Goal: Task Accomplishment & Management: Complete application form

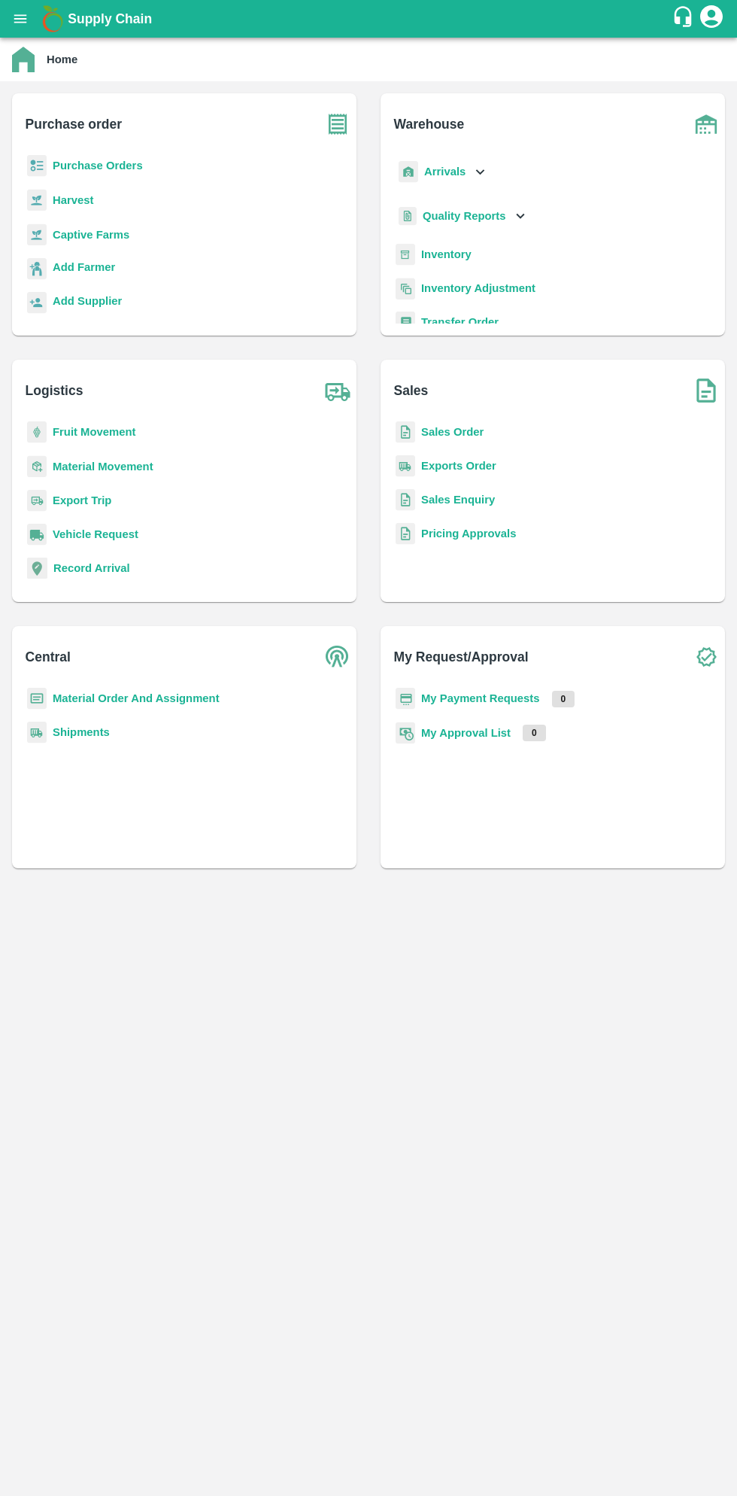
click at [106, 169] on b "Purchase Orders" at bounding box center [98, 166] width 90 height 12
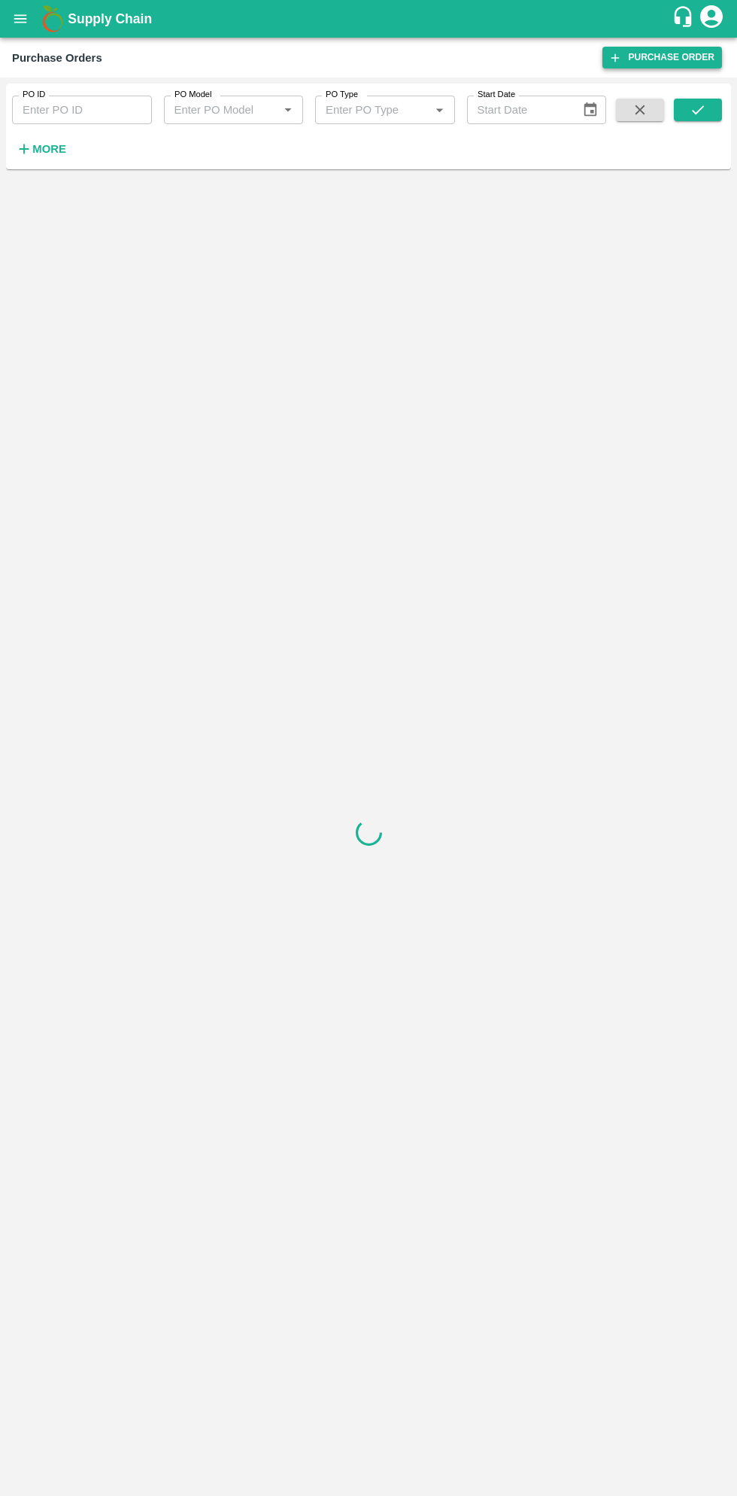
click at [668, 65] on link "Purchase Order" at bounding box center [663, 58] width 120 height 22
click at [84, 161] on div "PO ID PO ID PO Model PO Model   * PO Type PO Type   * Start Date Start Date More" at bounding box center [303, 123] width 607 height 78
click at [56, 152] on strong "More" at bounding box center [49, 149] width 34 height 12
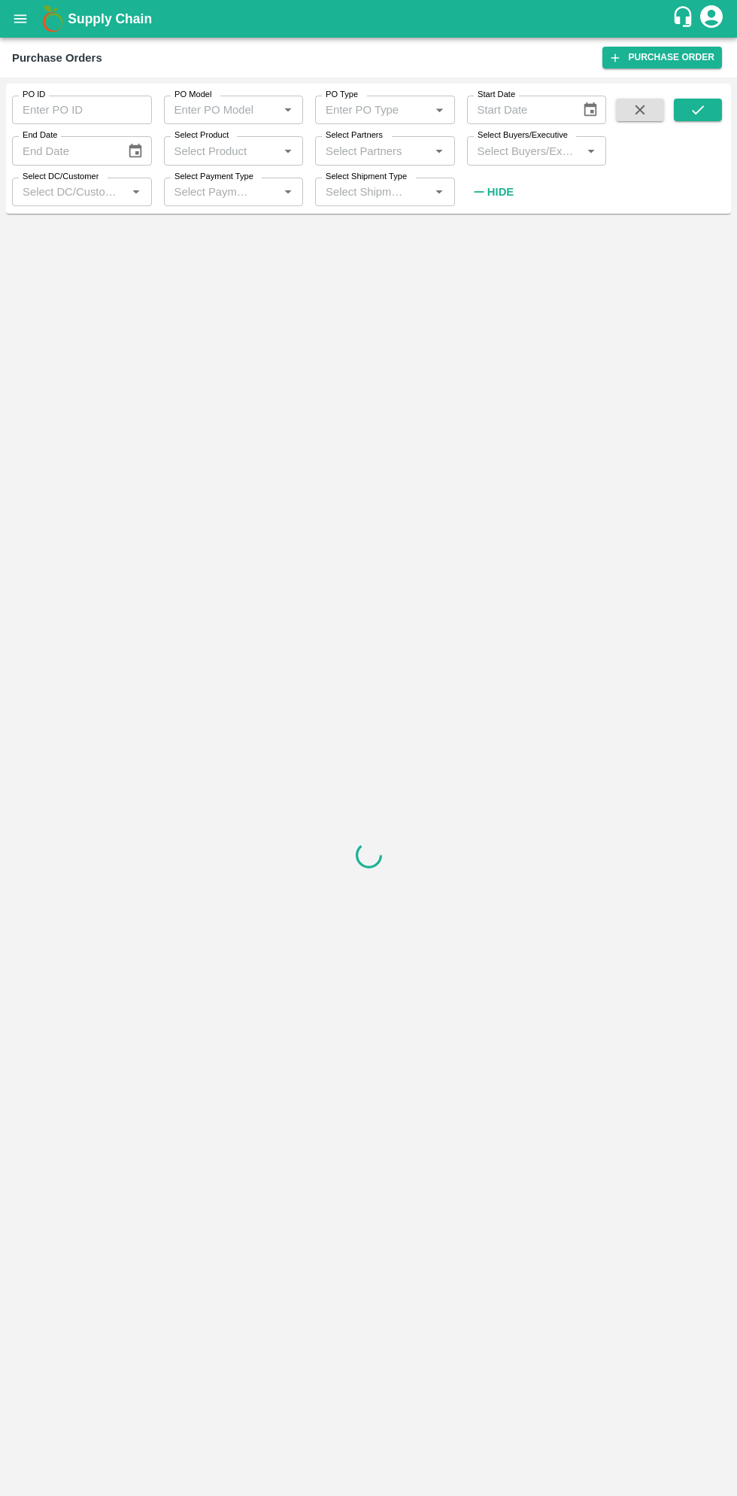
click at [529, 147] on input "Select Buyers/Executive" at bounding box center [525, 151] width 106 height 20
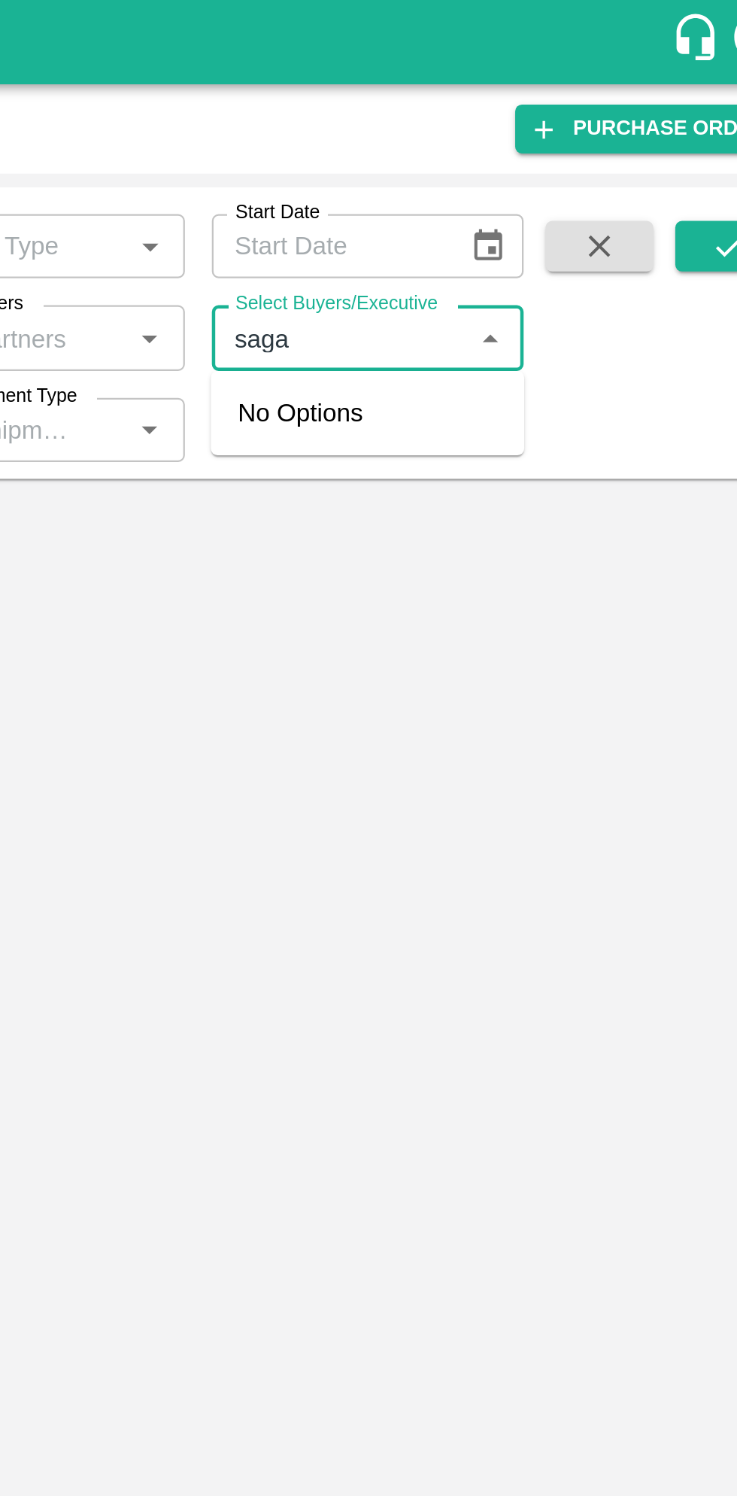
type input "sagar"
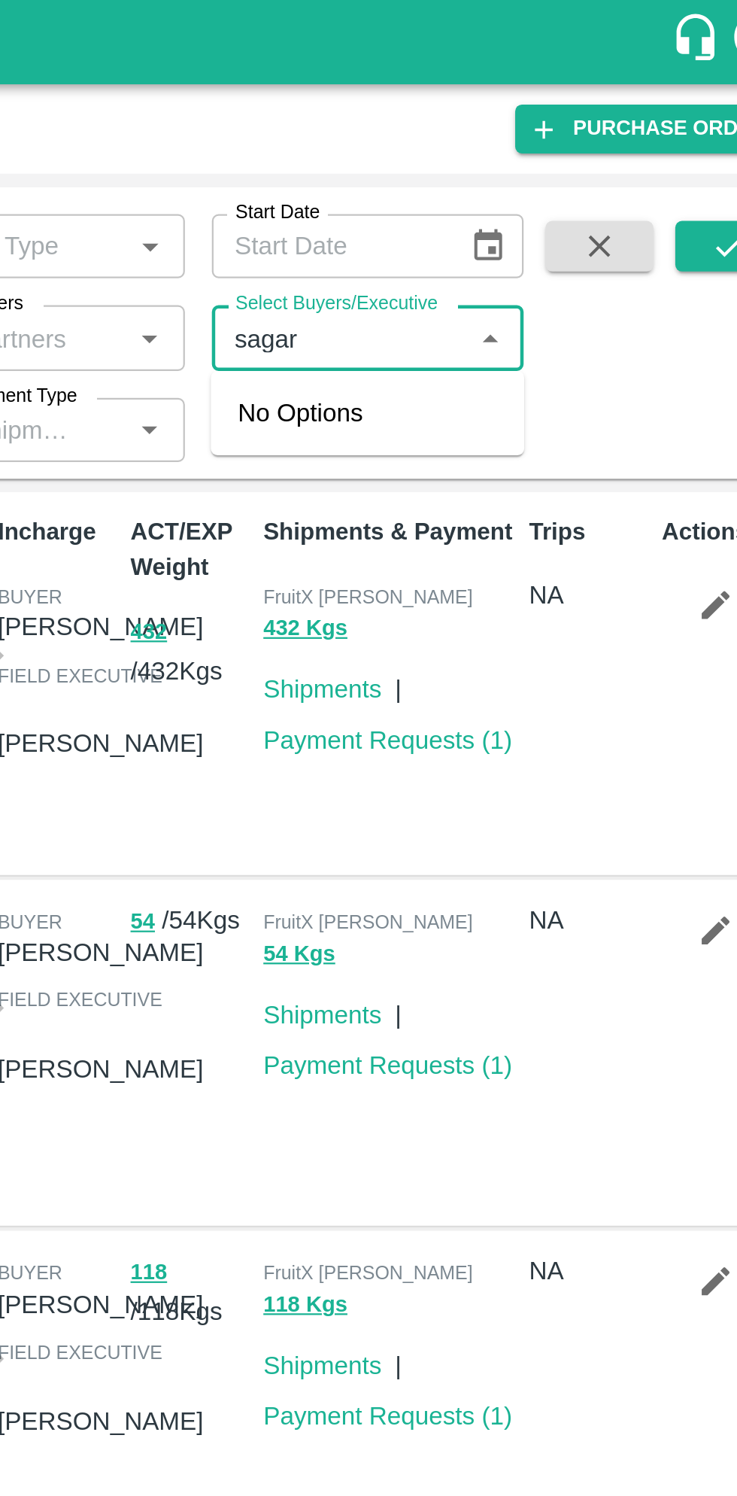
click at [548, 144] on input "Select Buyers/Executive" at bounding box center [525, 151] width 106 height 20
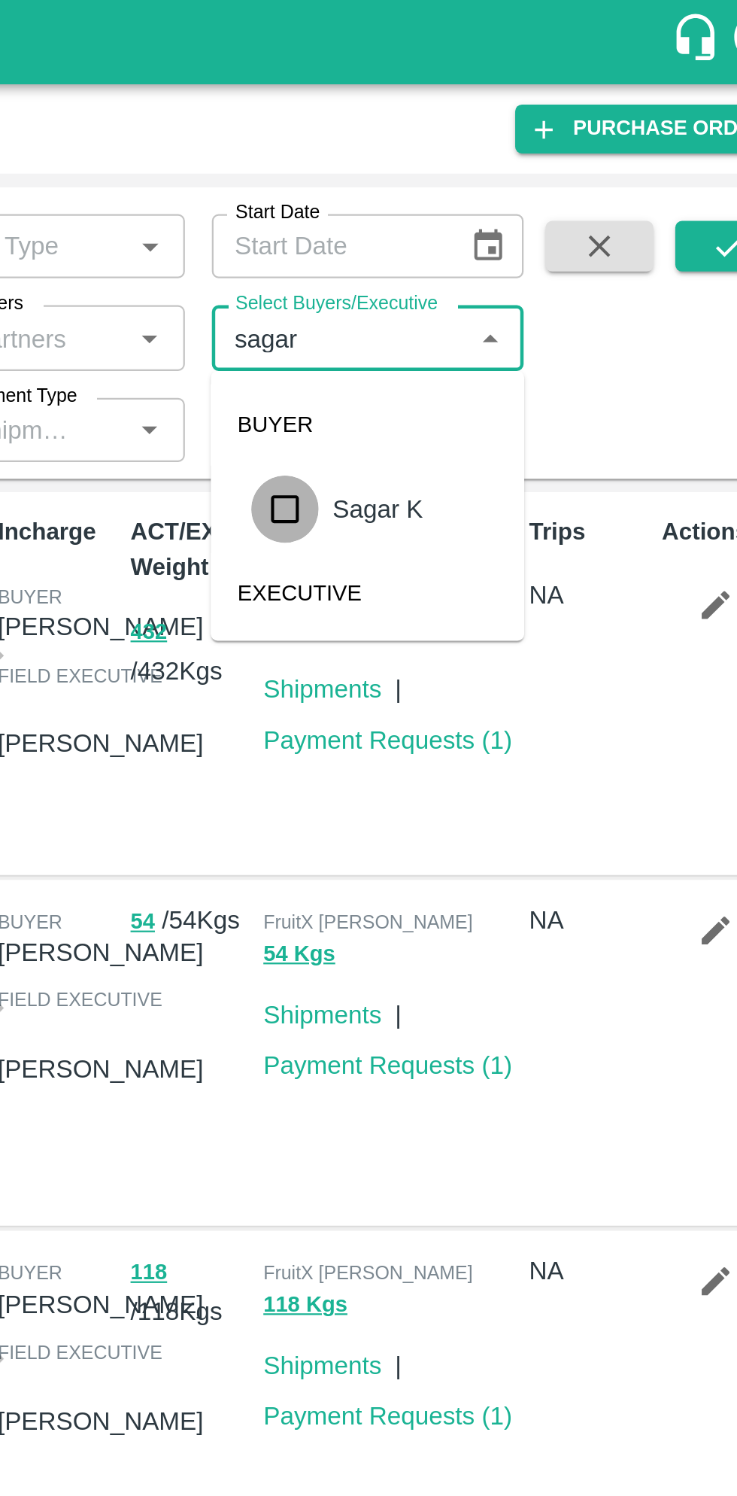
click at [500, 228] on input "checkbox" at bounding box center [500, 227] width 30 height 30
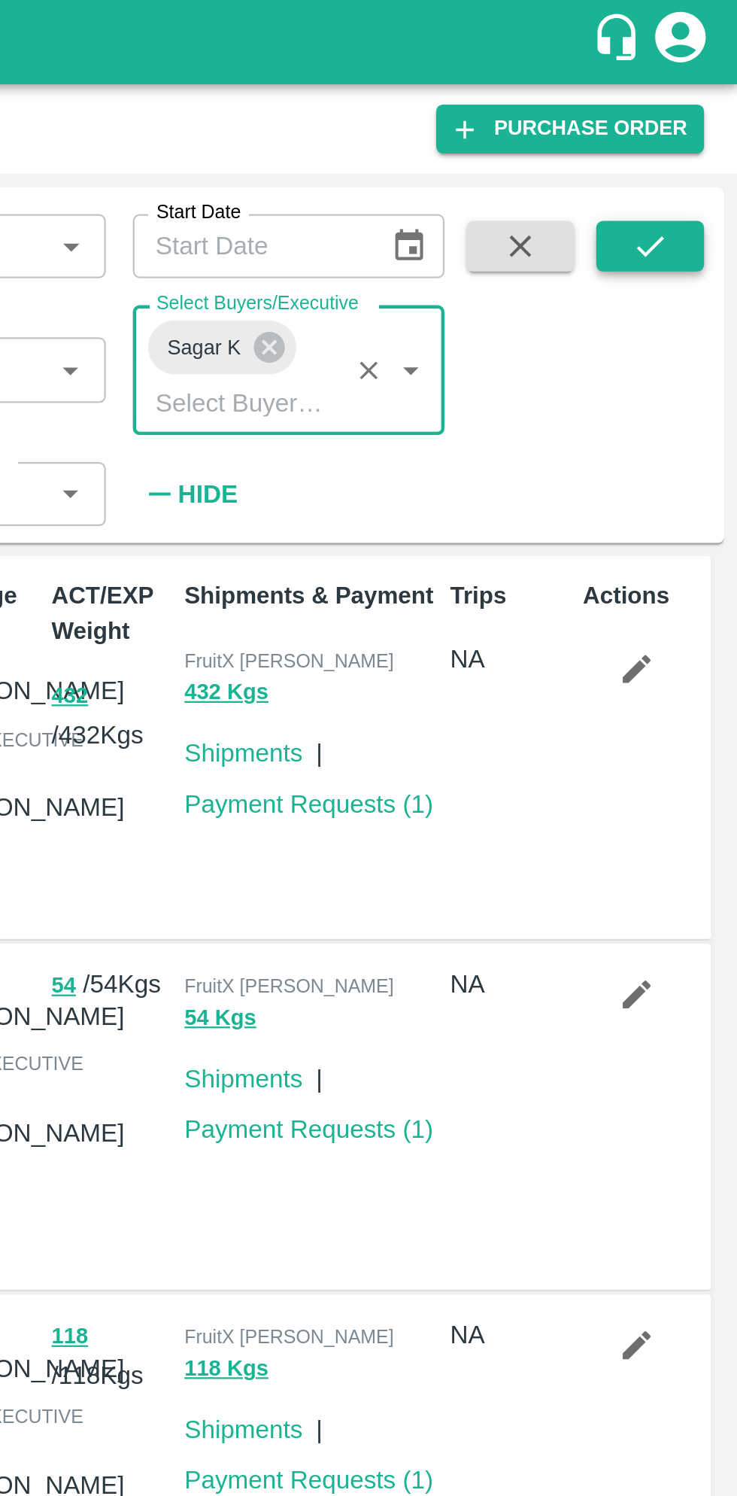
click at [697, 112] on icon "submit" at bounding box center [698, 109] width 12 height 9
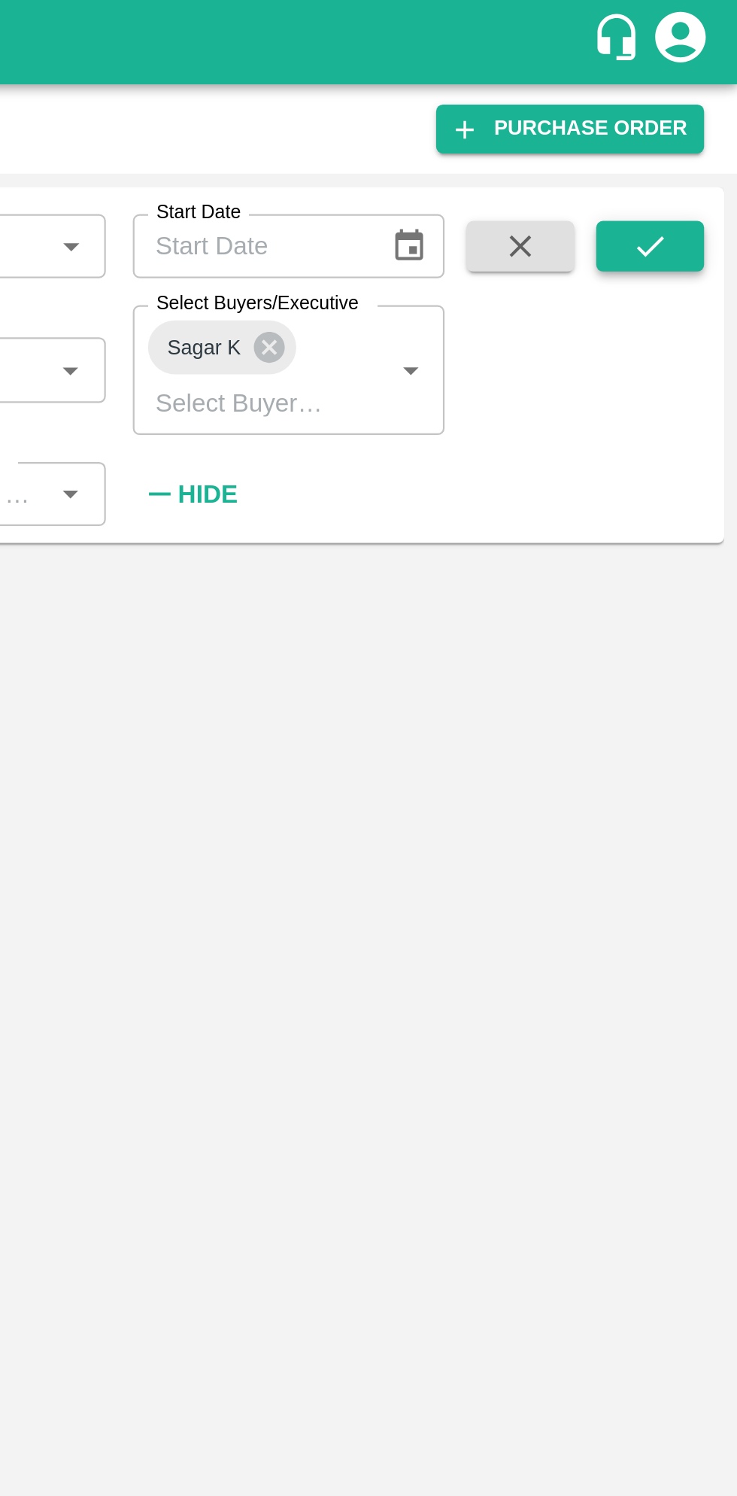
click at [697, 106] on icon "submit" at bounding box center [698, 110] width 17 height 17
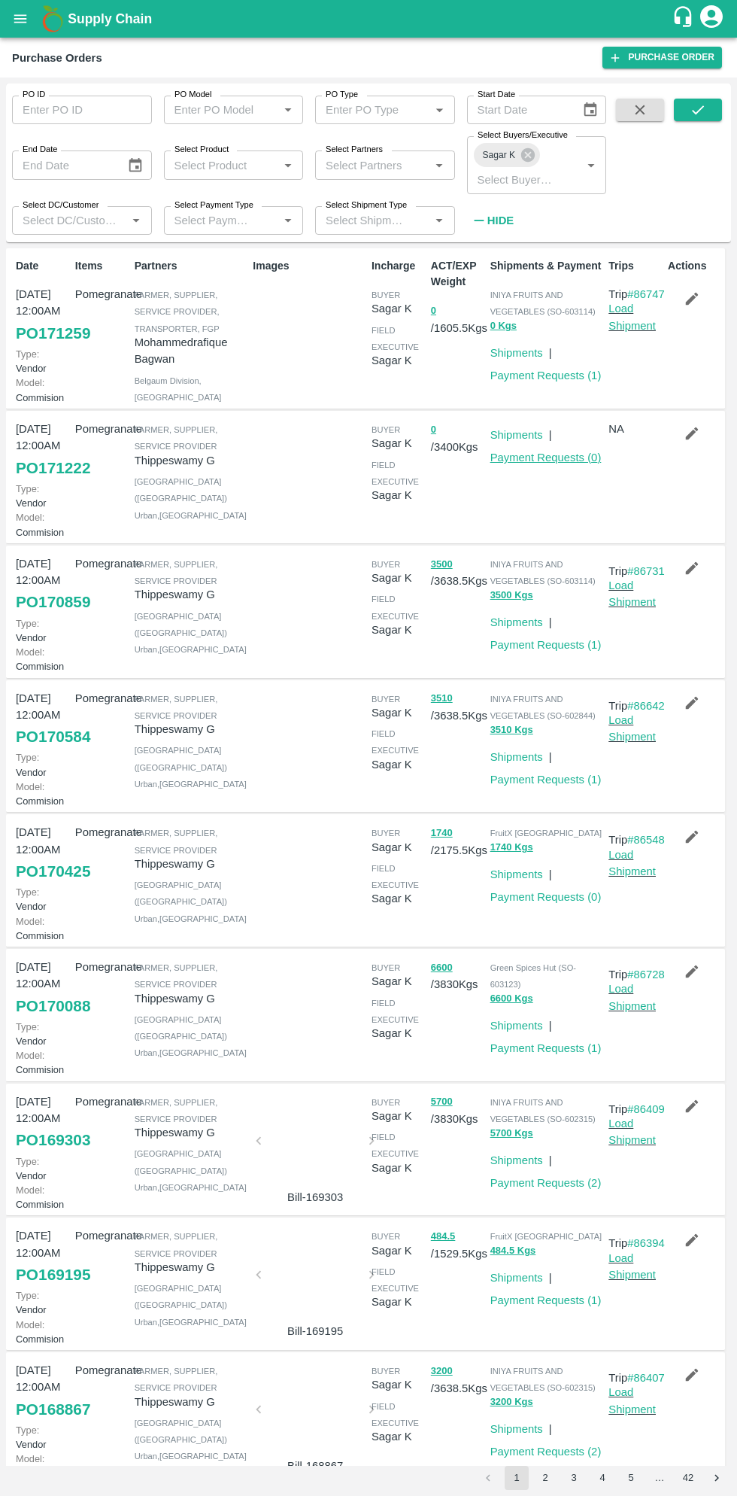
click at [543, 464] on link "Payment Requests ( 0 )" at bounding box center [546, 458] width 111 height 12
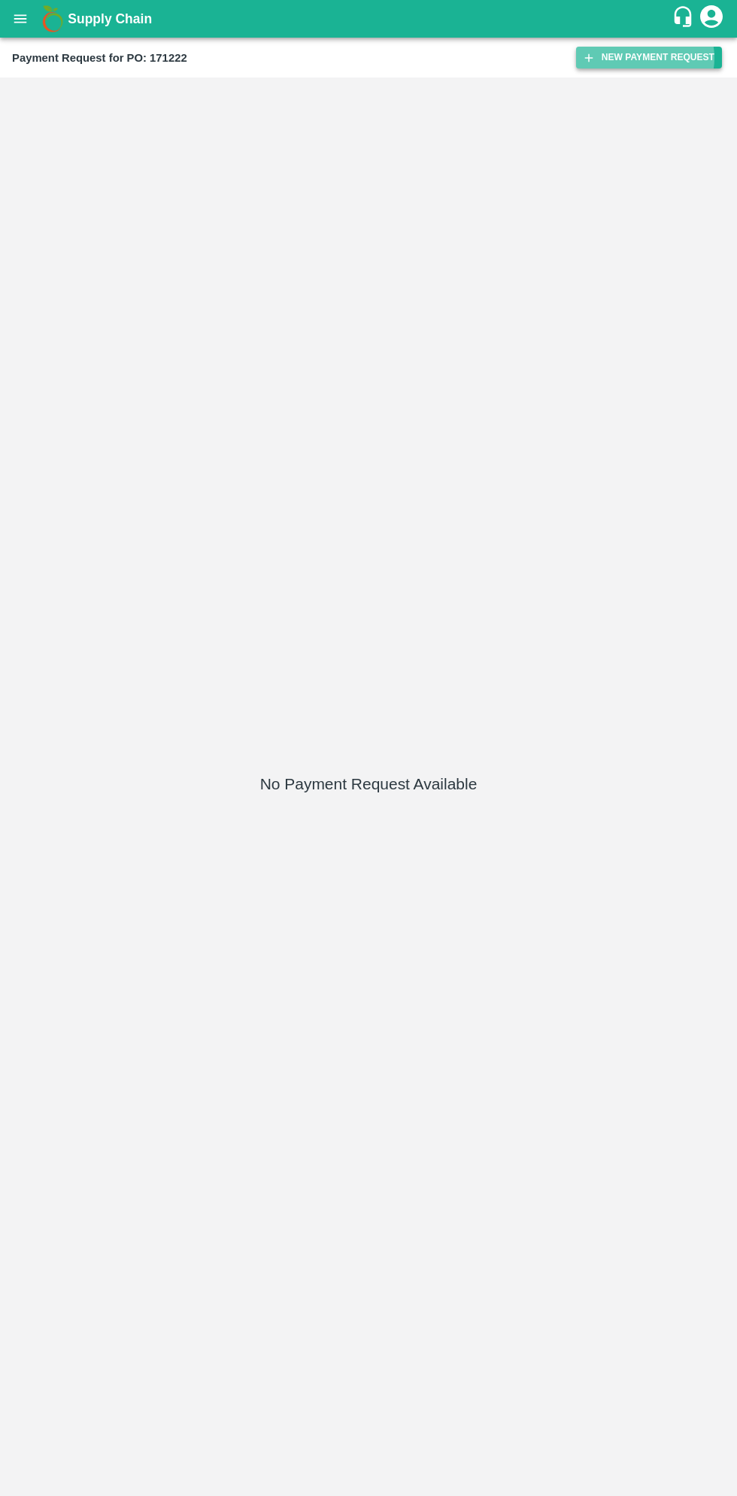
click at [649, 58] on button "New Payment Request" at bounding box center [649, 58] width 146 height 22
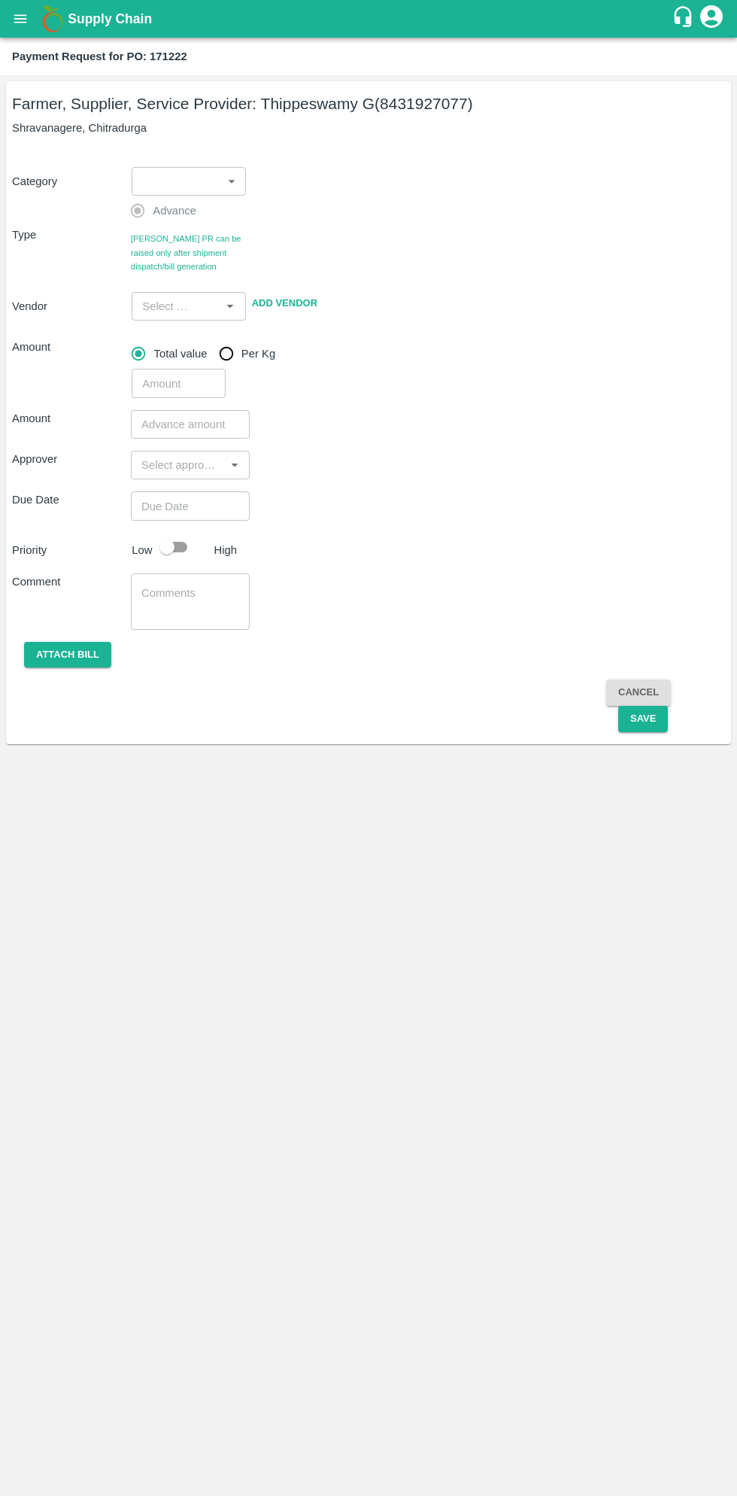
click at [184, 190] on body "Supply Chain Payment Request for PO: 171222 Farmer, Supplier, Service Provider:…" at bounding box center [368, 748] width 737 height 1496
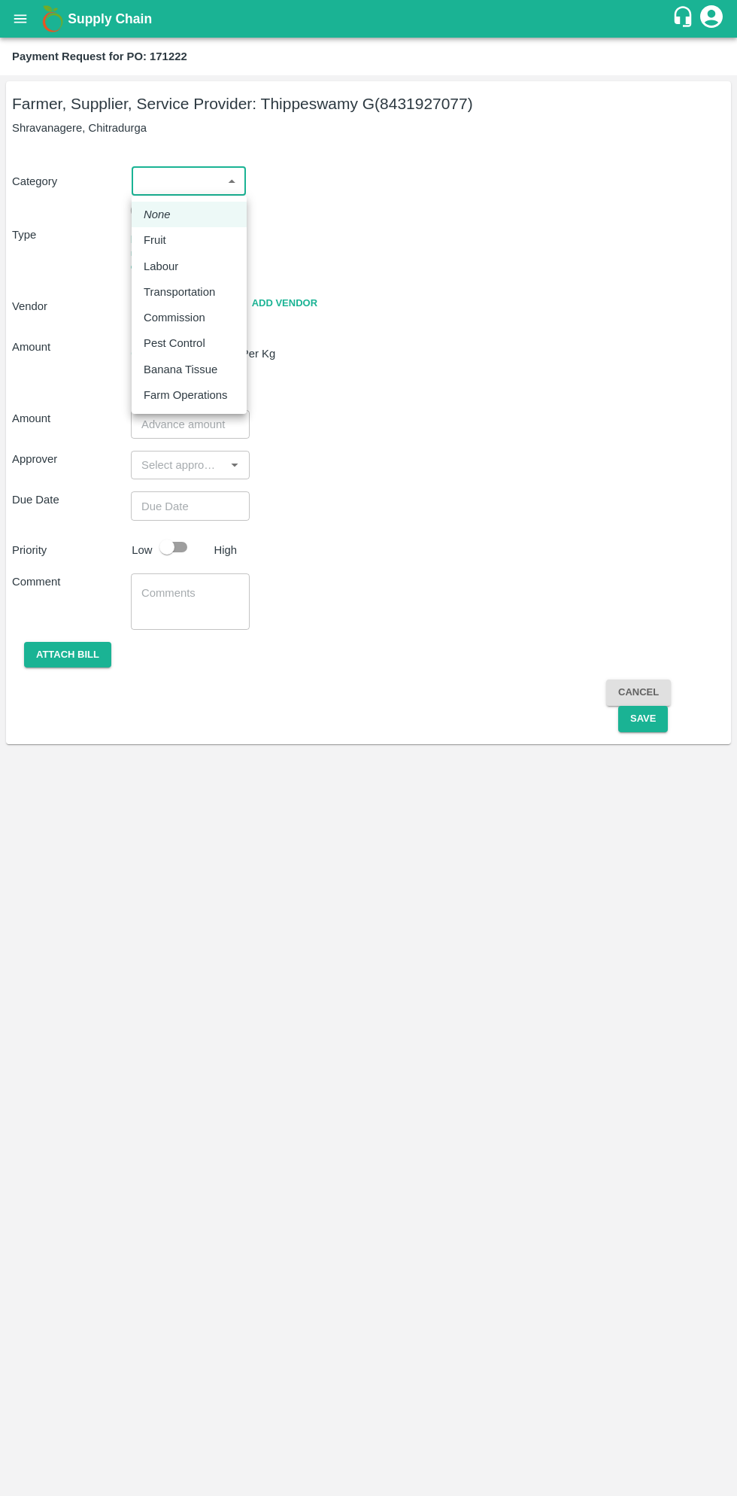
click at [173, 239] on div "Fruit" at bounding box center [159, 240] width 30 height 17
type input "1"
type input "Thippeswamy G - 8431927077(Farmer, Supplier, Service Provider)"
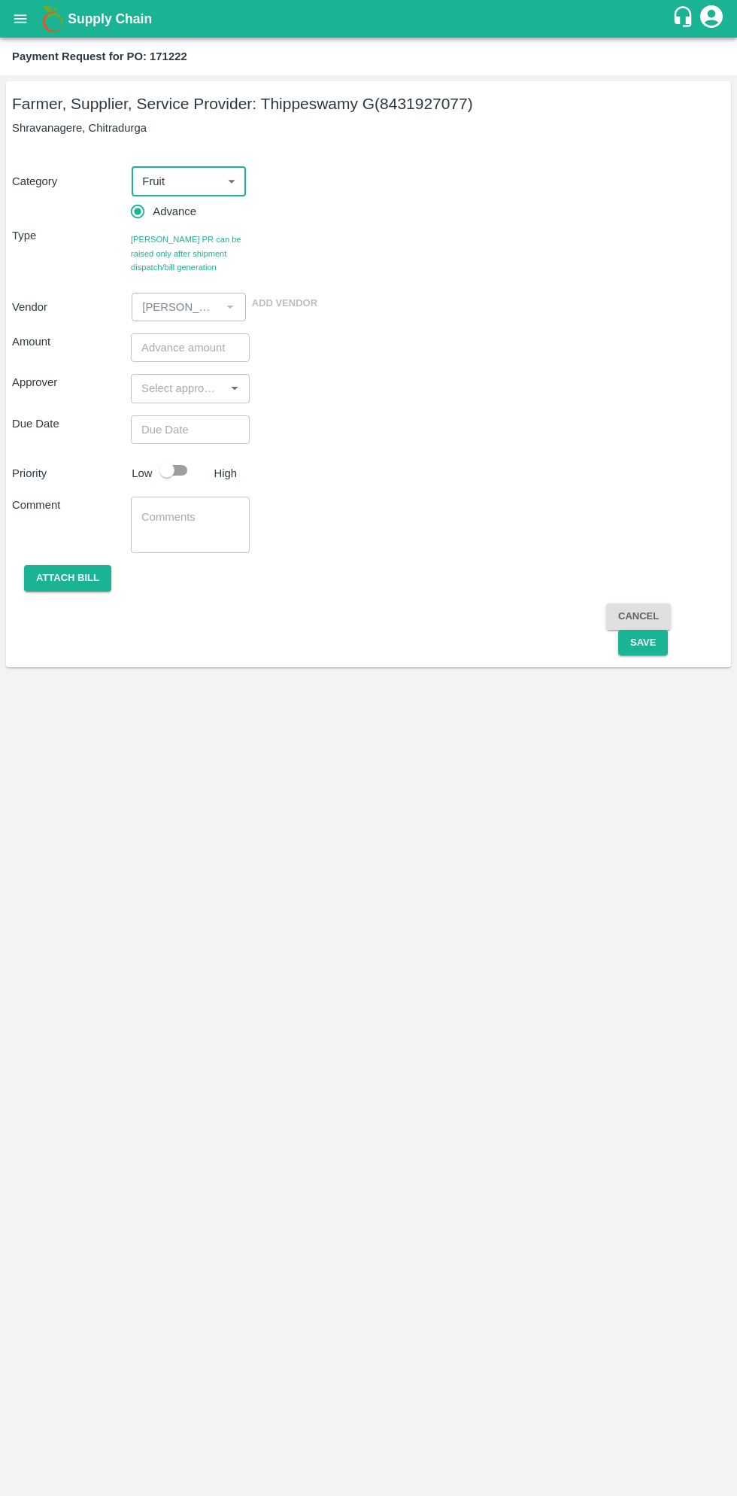
click at [187, 350] on input "number" at bounding box center [190, 347] width 119 height 29
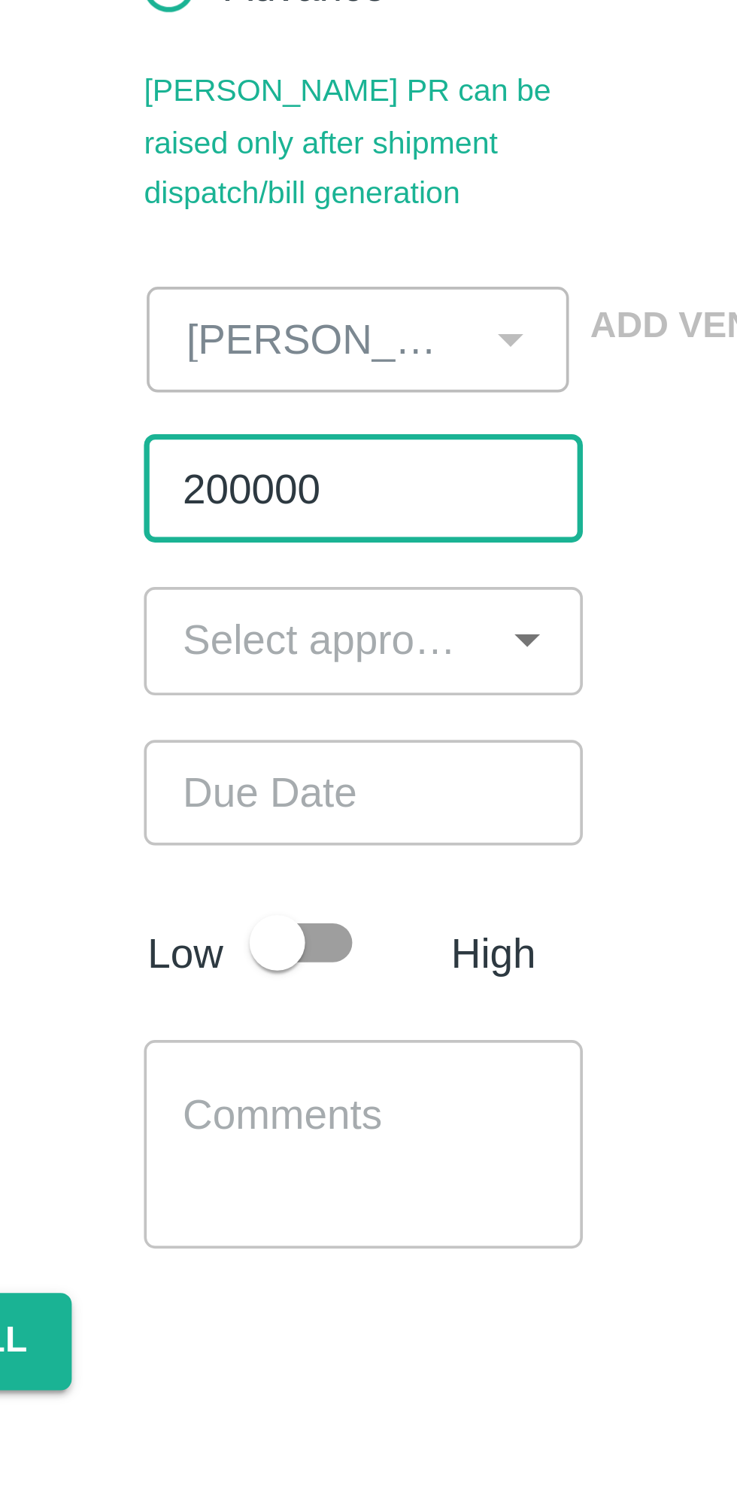
type input "200000"
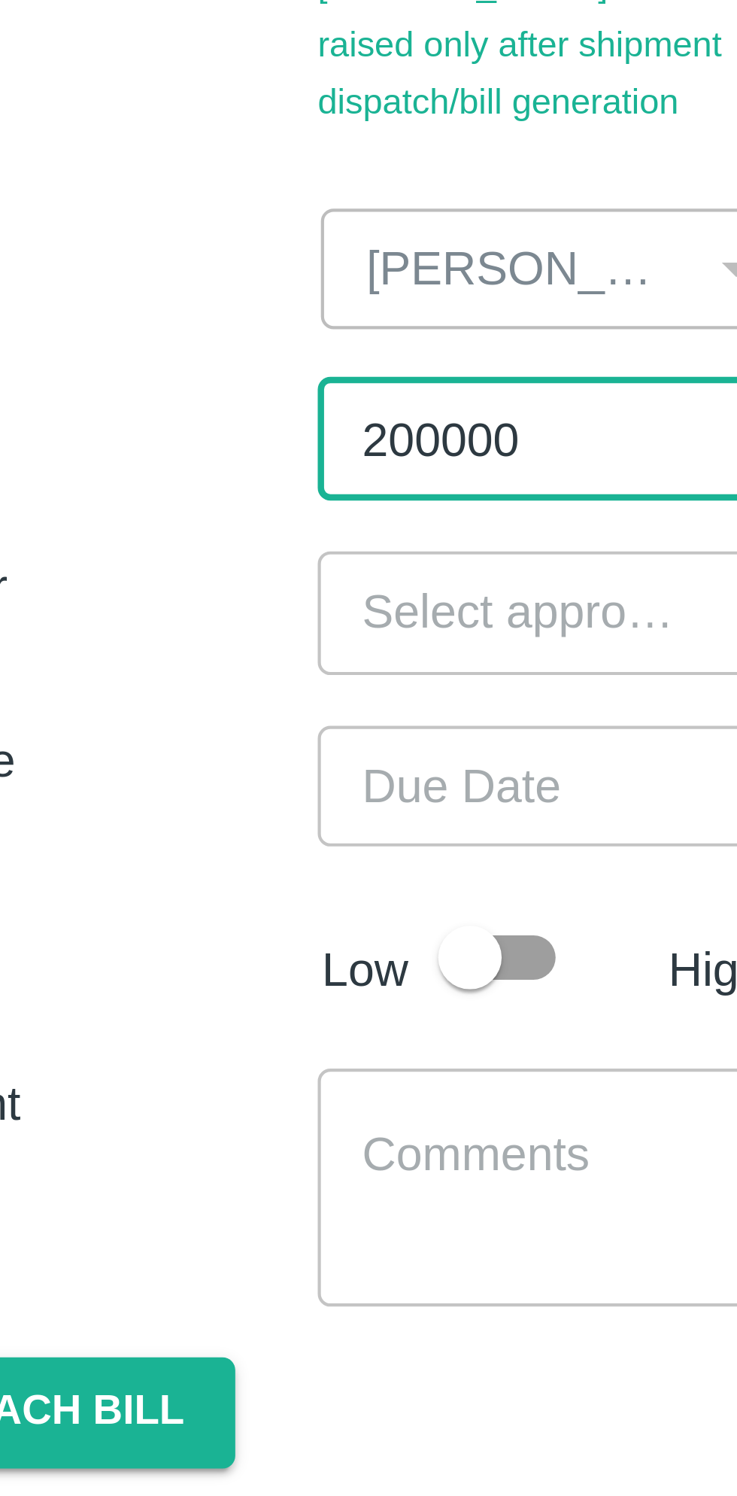
click at [163, 391] on input "input" at bounding box center [177, 389] width 85 height 20
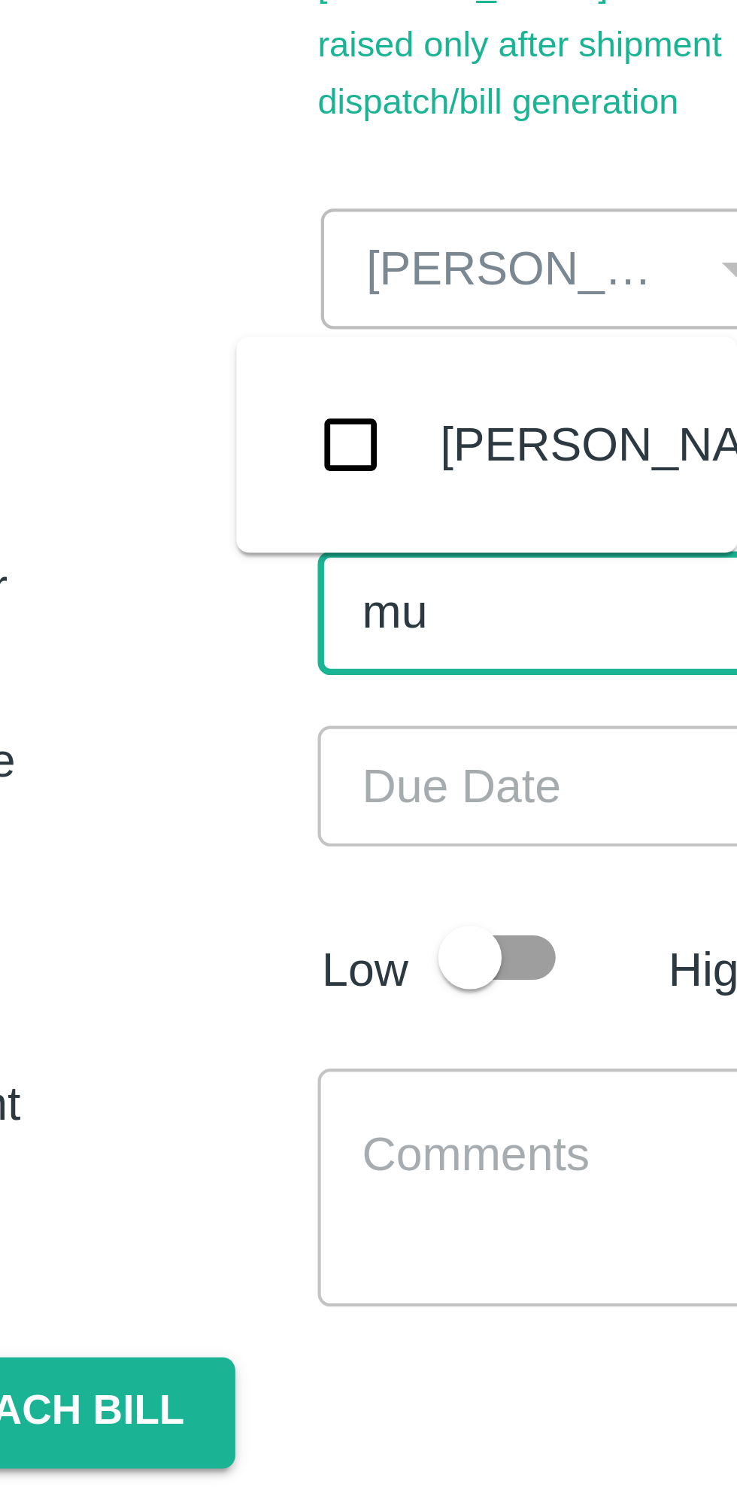
type input "muk"
click at [141, 348] on input "checkbox" at bounding box center [138, 348] width 30 height 30
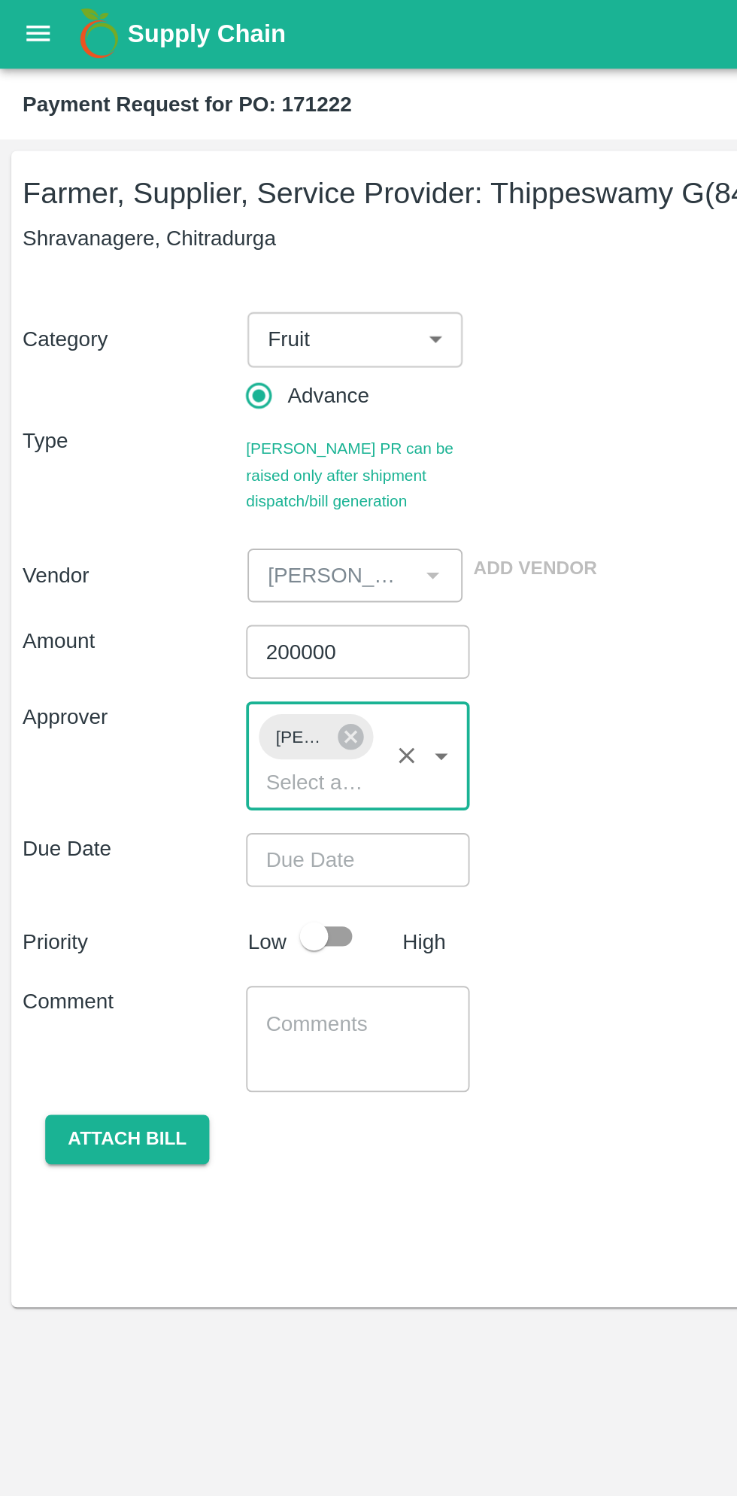
click at [181, 461] on input "Choose date" at bounding box center [185, 458] width 108 height 29
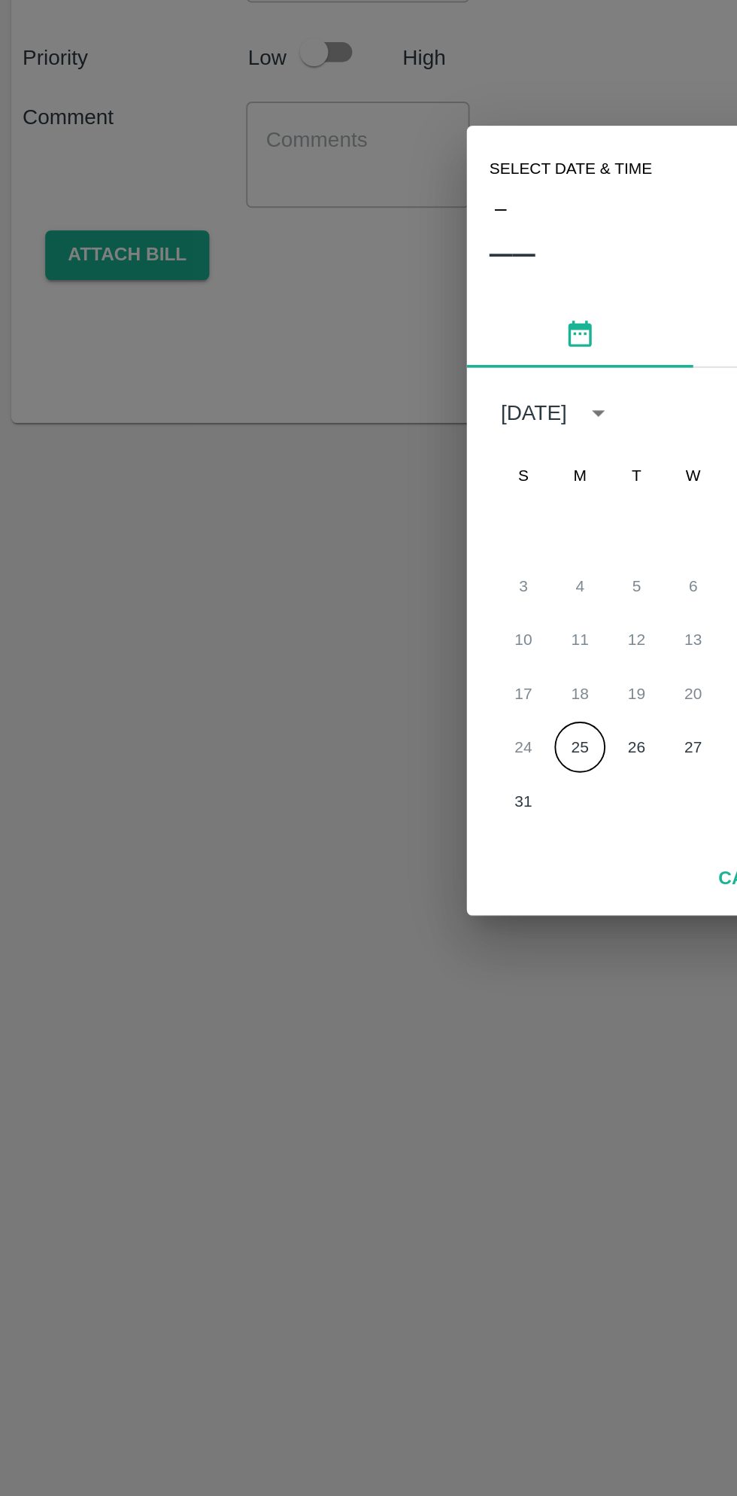
click at [303, 870] on button "25" at bounding box center [308, 868] width 27 height 27
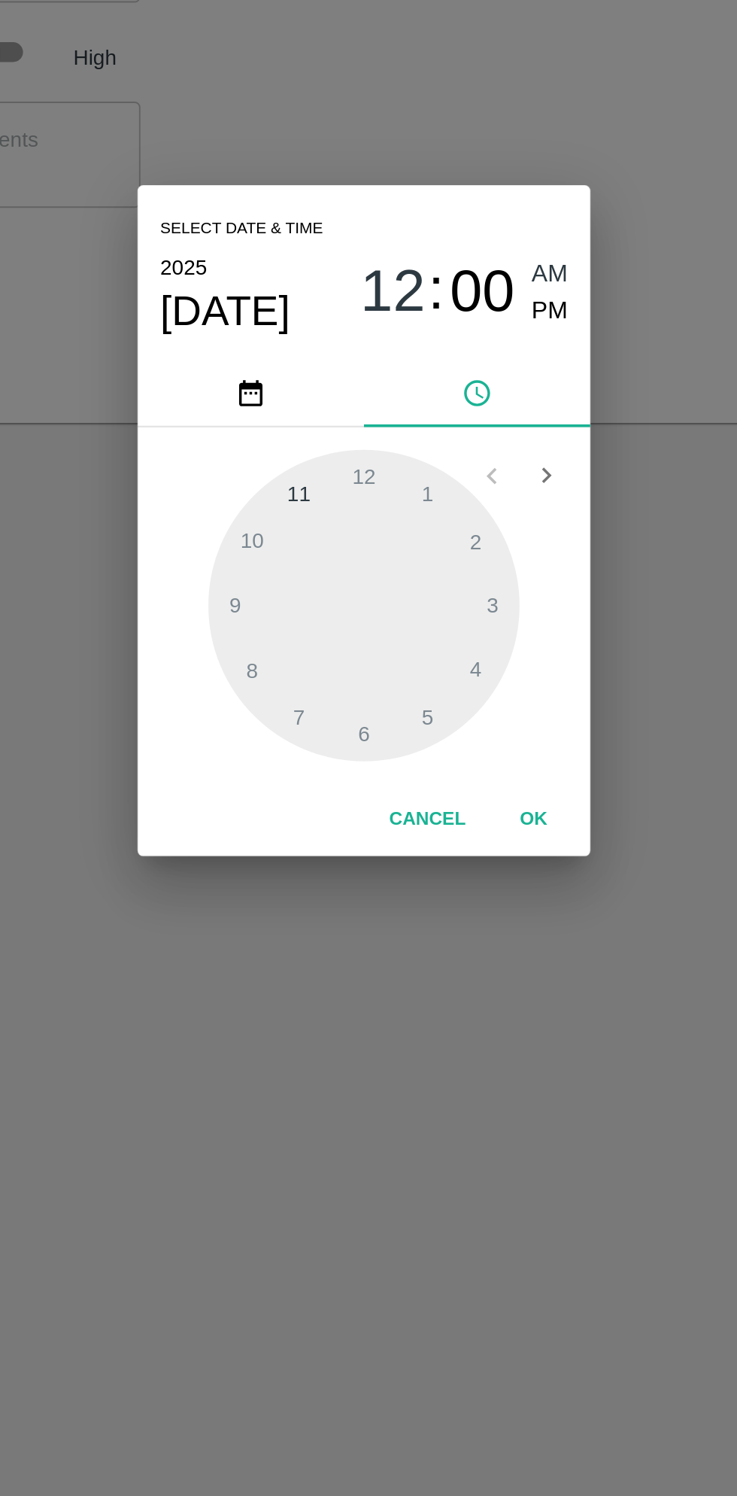
click at [333, 737] on div at bounding box center [369, 793] width 166 height 166
click at [312, 820] on div at bounding box center [369, 793] width 166 height 166
type input "25/08/2025 11:41 AM"
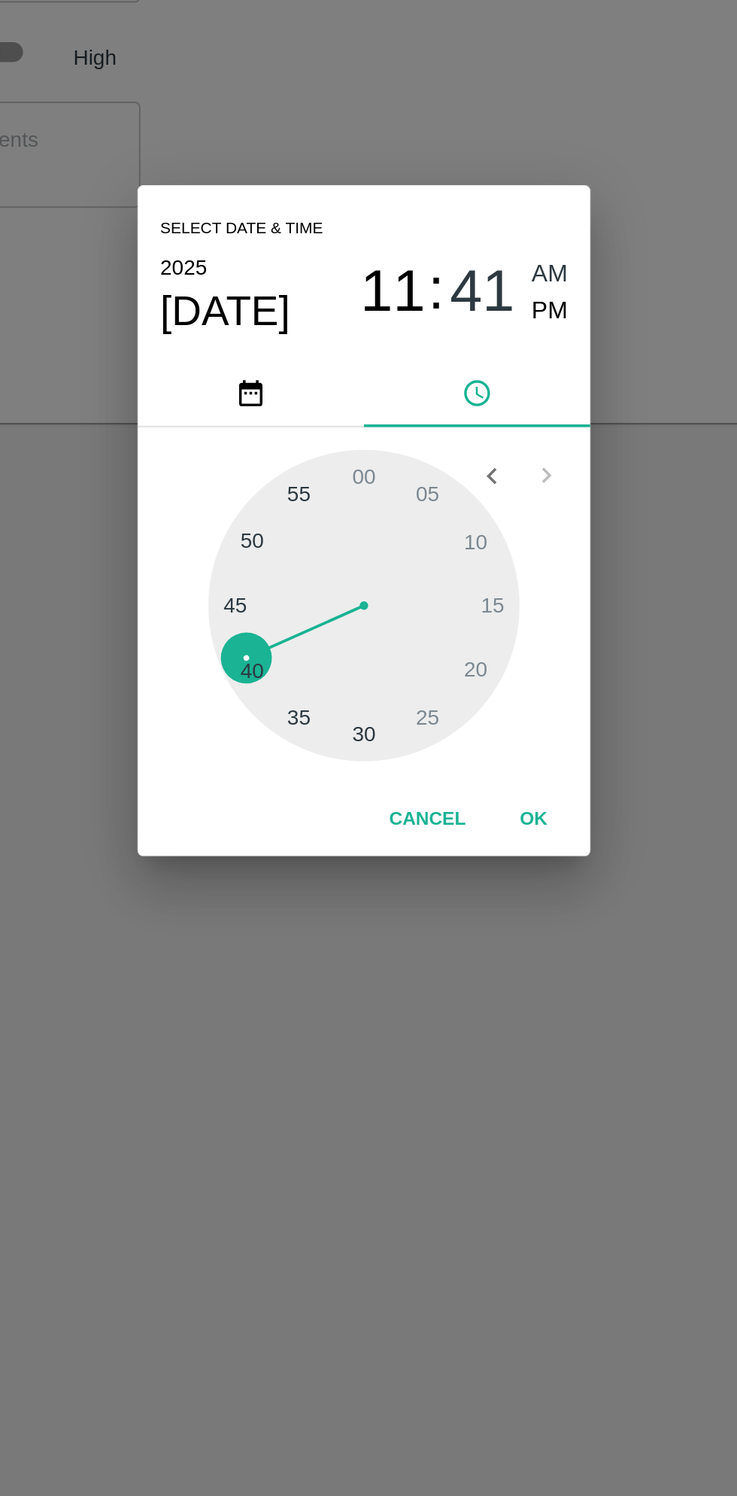
click at [457, 914] on button "OK" at bounding box center [459, 907] width 48 height 26
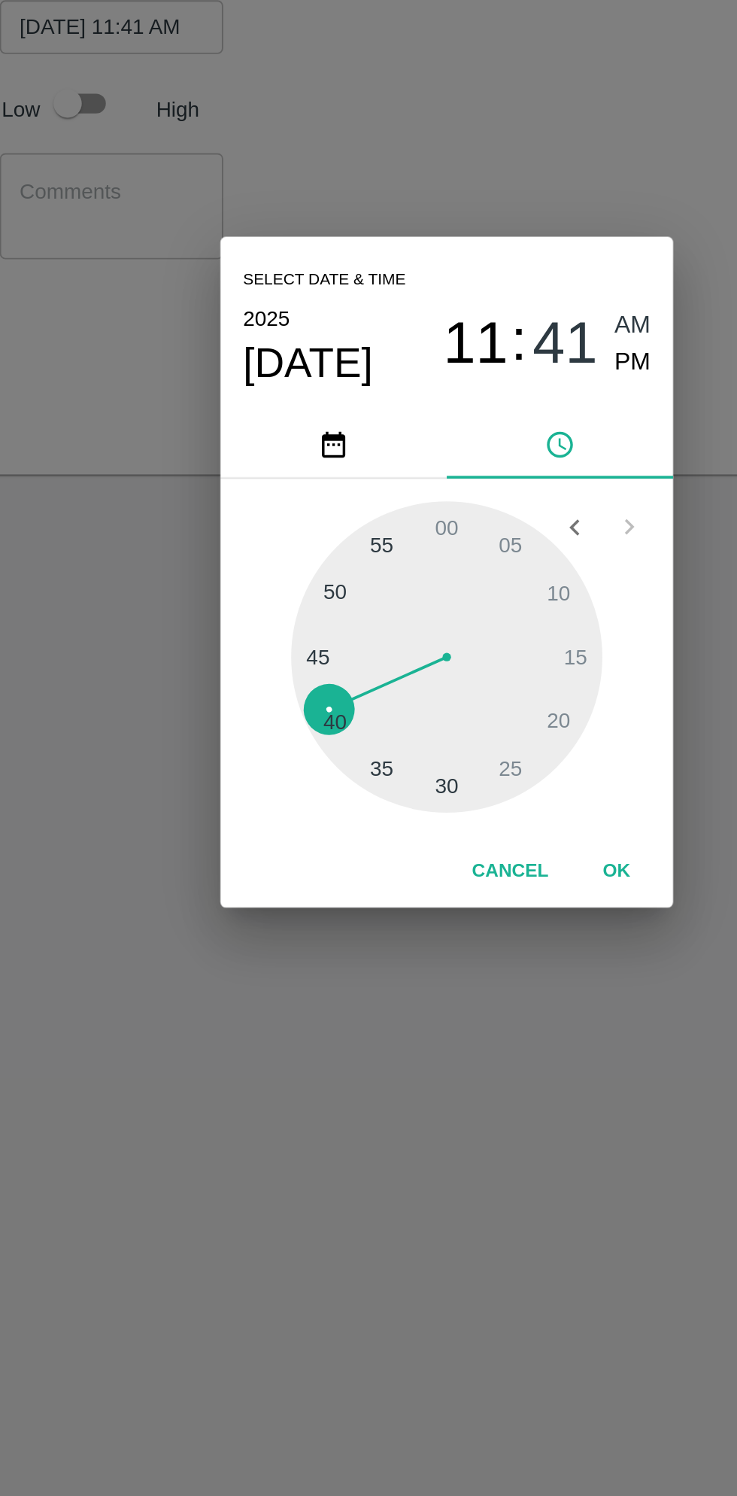
scroll to position [0, 12]
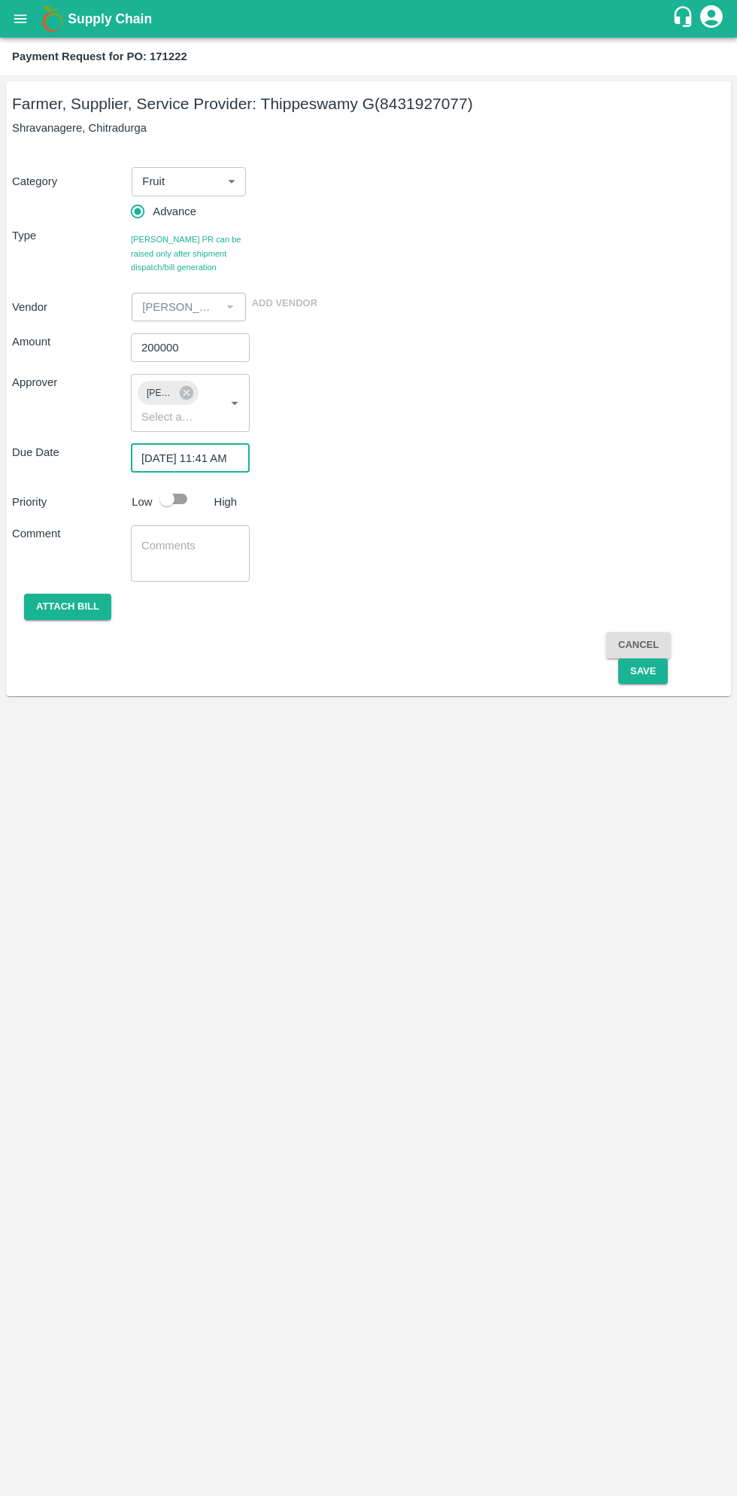
click at [175, 491] on input "checkbox" at bounding box center [167, 499] width 86 height 29
checkbox input "true"
click at [643, 676] on button "Save" at bounding box center [644, 671] width 50 height 26
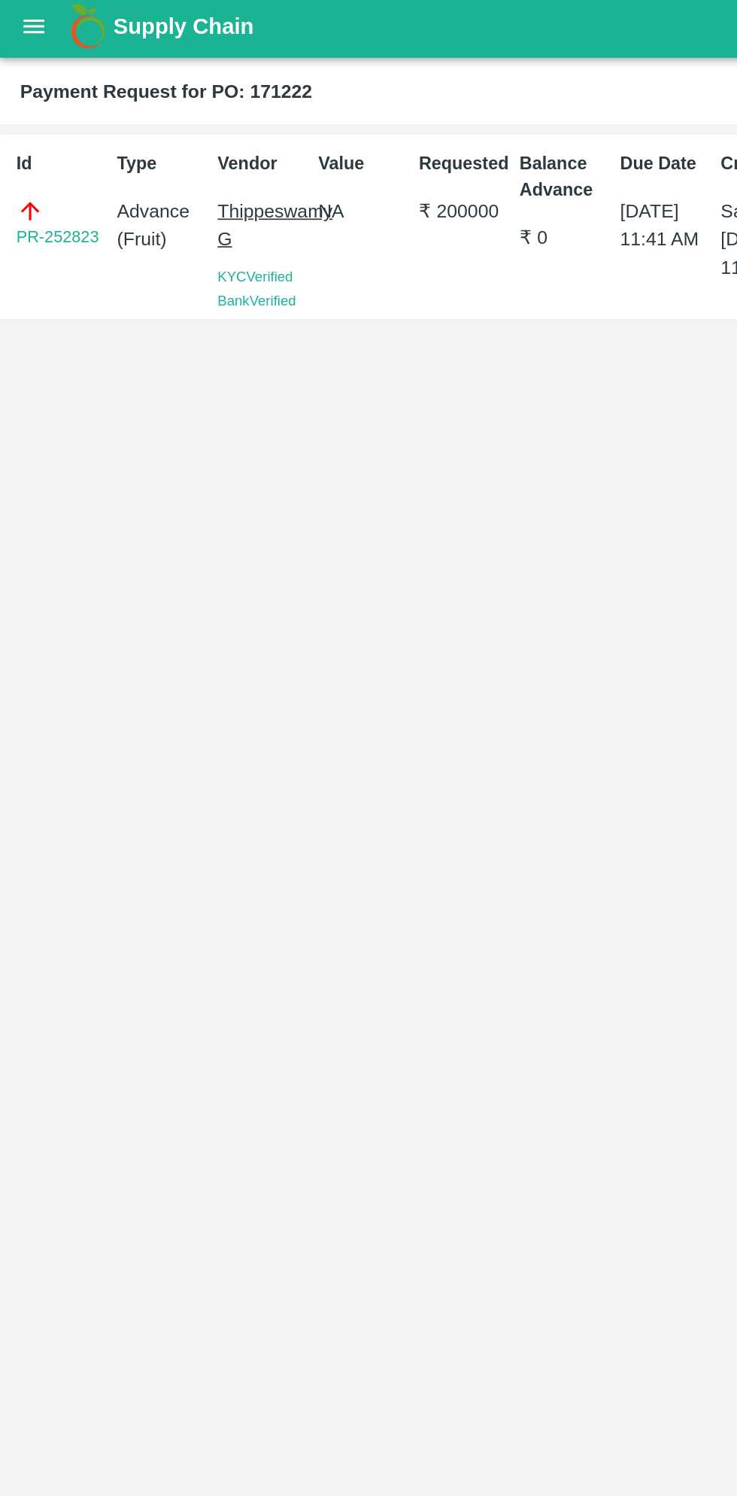
click at [29, 22] on icon "open drawer" at bounding box center [20, 19] width 17 height 17
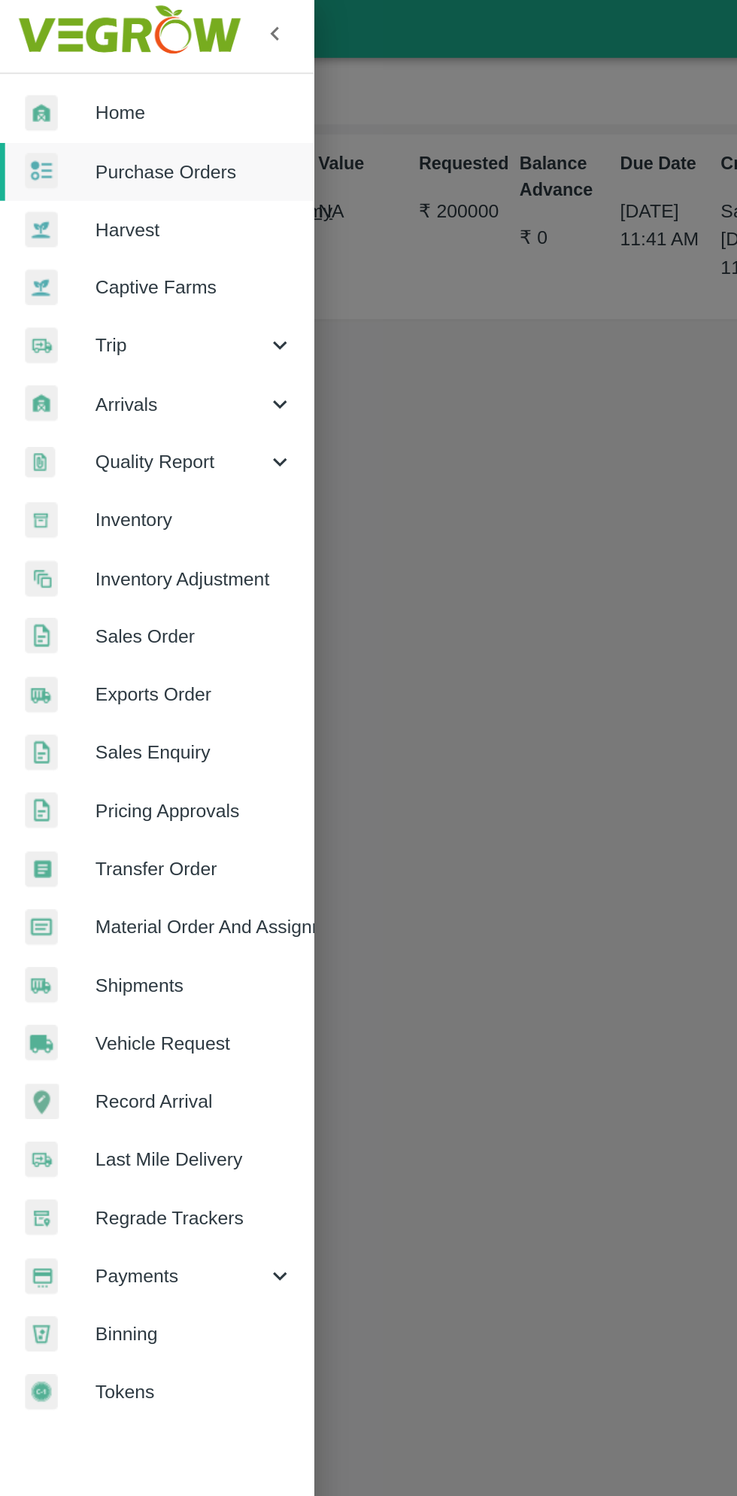
click at [347, 547] on div at bounding box center [368, 748] width 737 height 1496
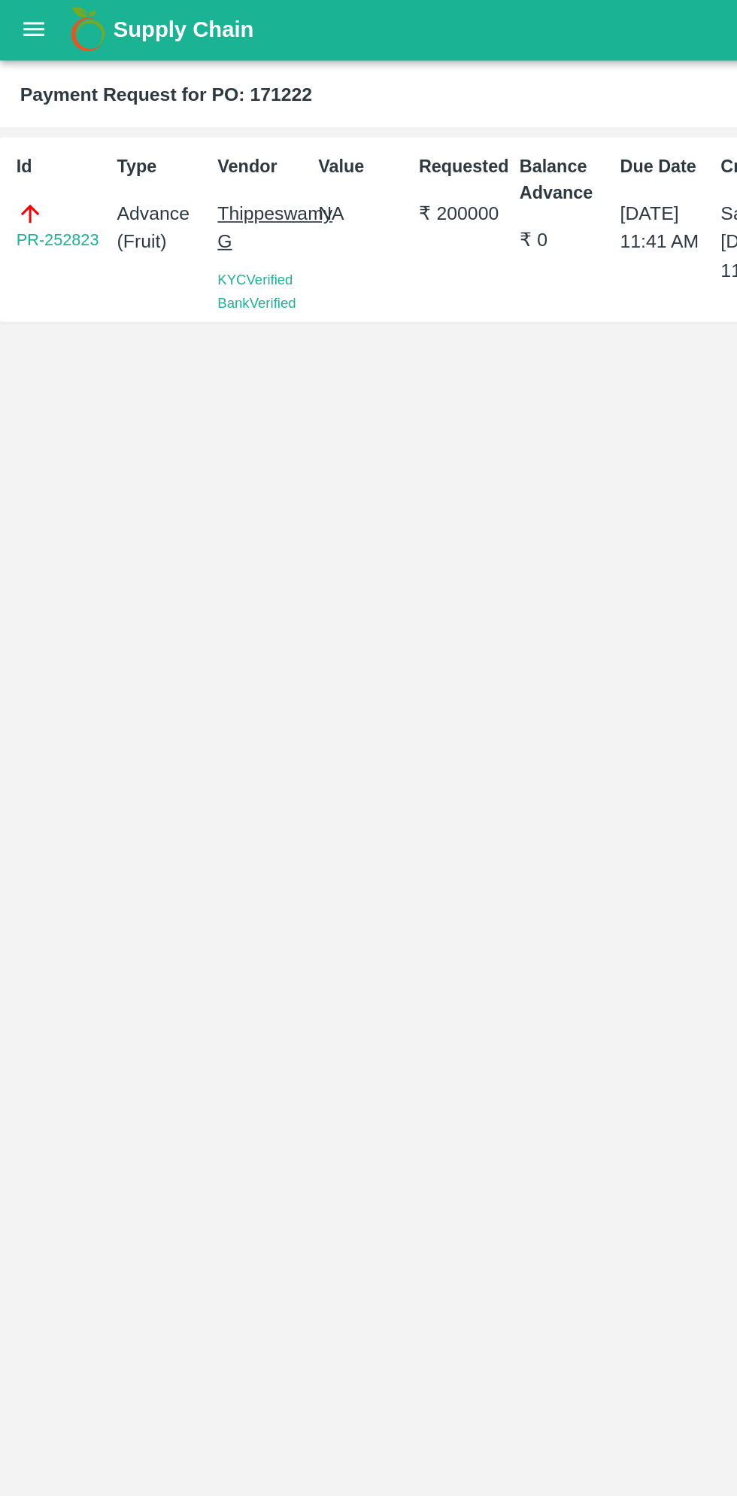
click at [34, 14] on button "open drawer" at bounding box center [20, 19] width 35 height 35
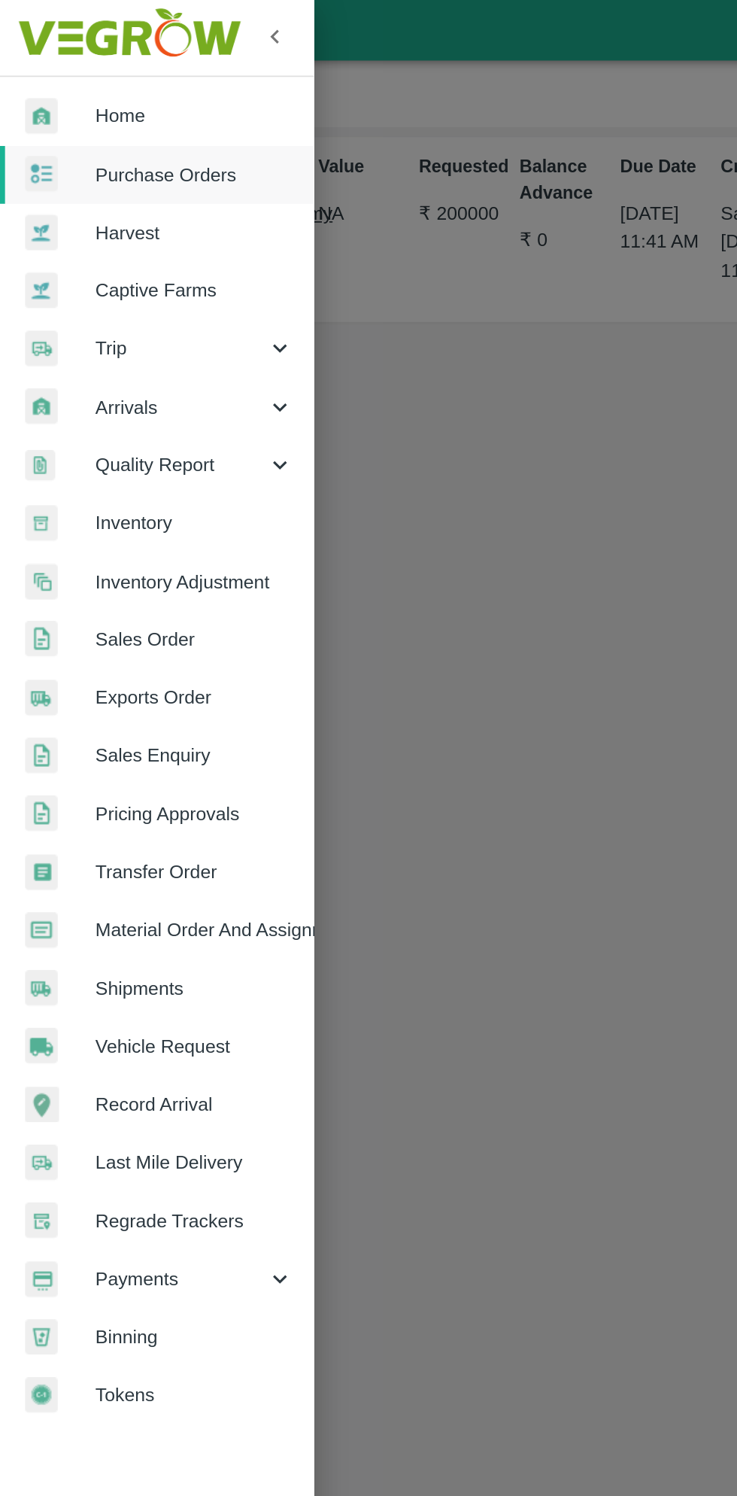
click at [97, 769] on span "Payments" at bounding box center [108, 767] width 102 height 17
click at [140, 804] on span "My Payment Requests" at bounding box center [122, 802] width 107 height 17
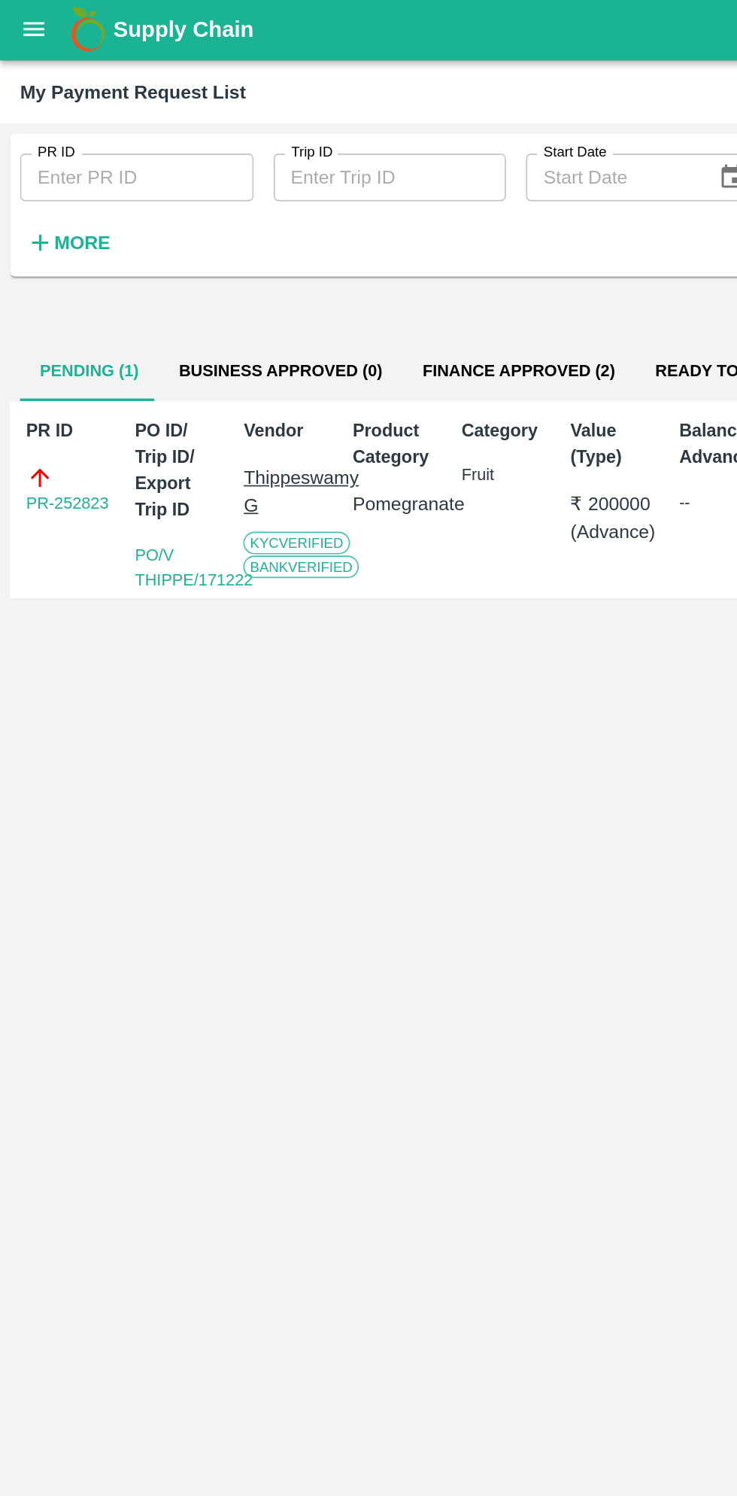
scroll to position [0, 11]
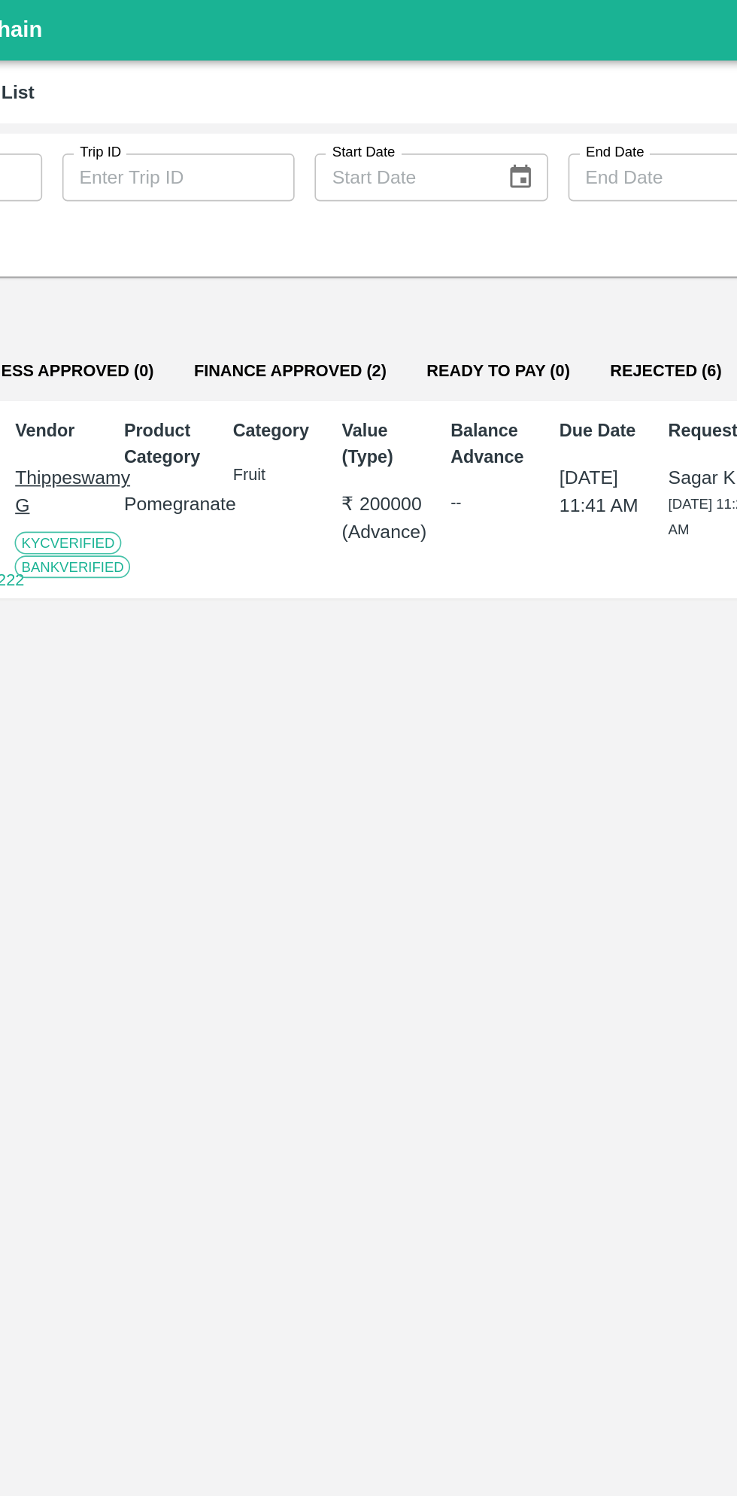
click at [310, 218] on button "Finance Approved (2)" at bounding box center [300, 223] width 139 height 36
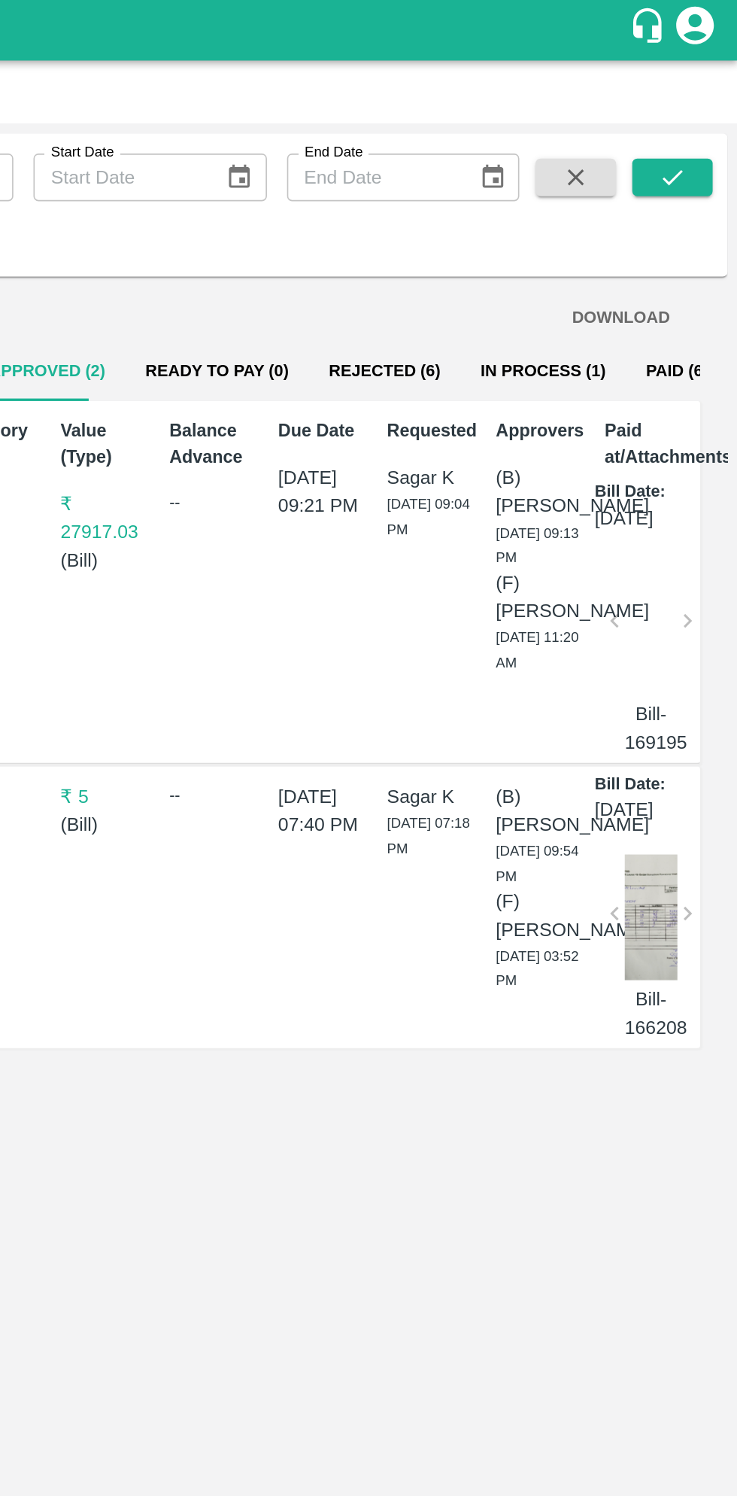
click at [595, 213] on button "In Process (1)" at bounding box center [620, 223] width 99 height 36
